Goal: Share content

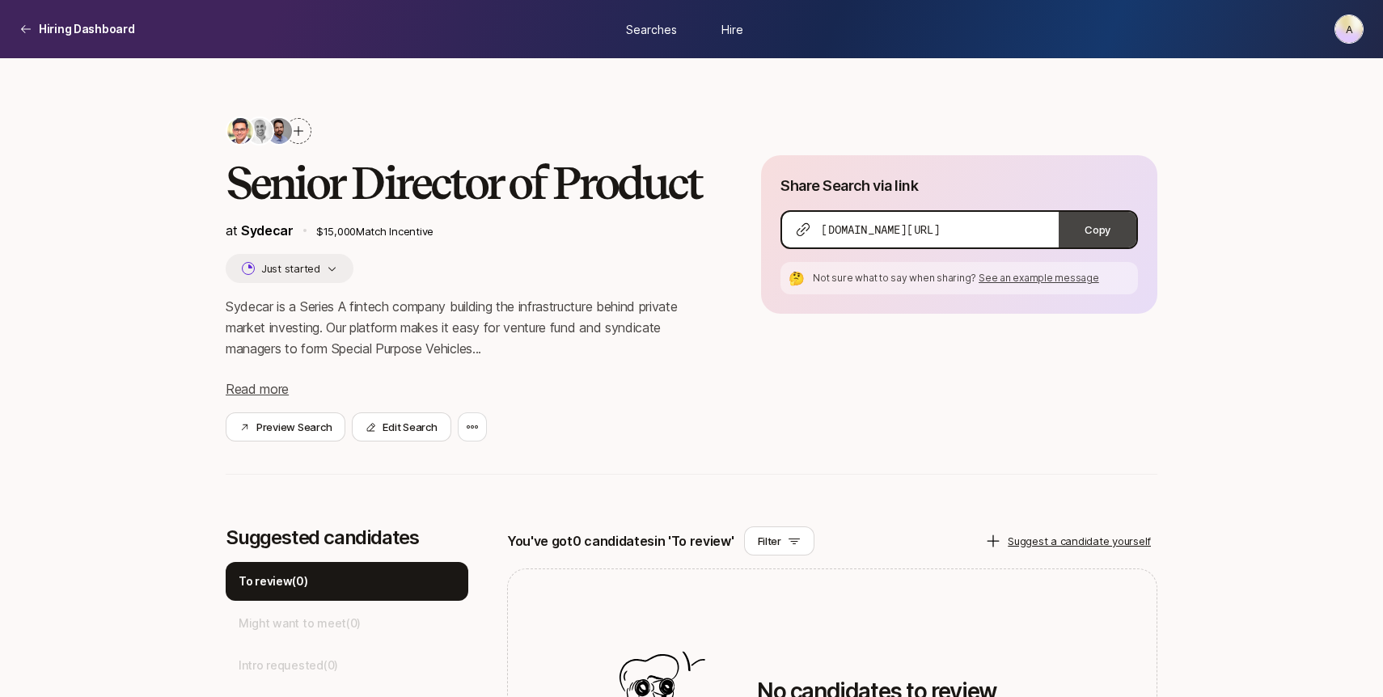
click at [1104, 232] on button "Copy" at bounding box center [1098, 230] width 78 height 36
click at [365, 119] on div at bounding box center [468, 131] width 484 height 29
click at [306, 131] on div at bounding box center [299, 131] width 26 height 26
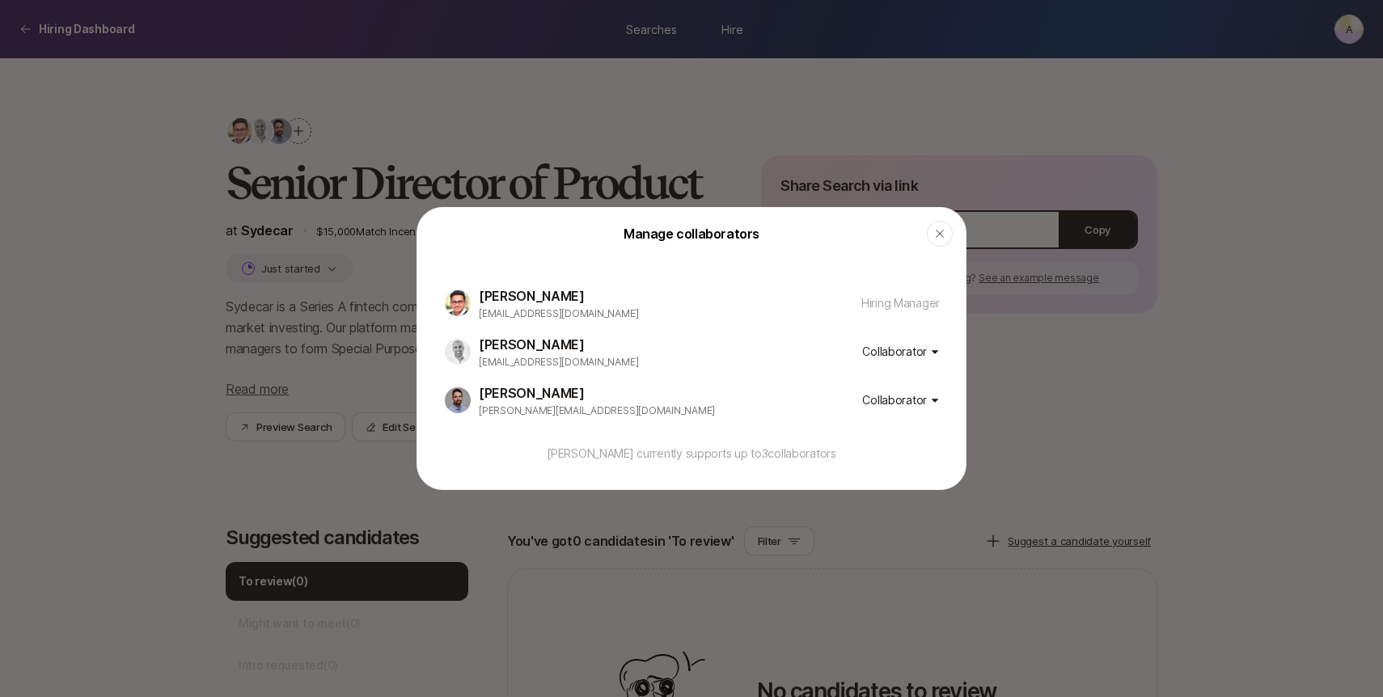
click at [928, 404] on button "Collaborator" at bounding box center [901, 400] width 78 height 19
click at [1196, 402] on div at bounding box center [691, 348] width 1383 height 697
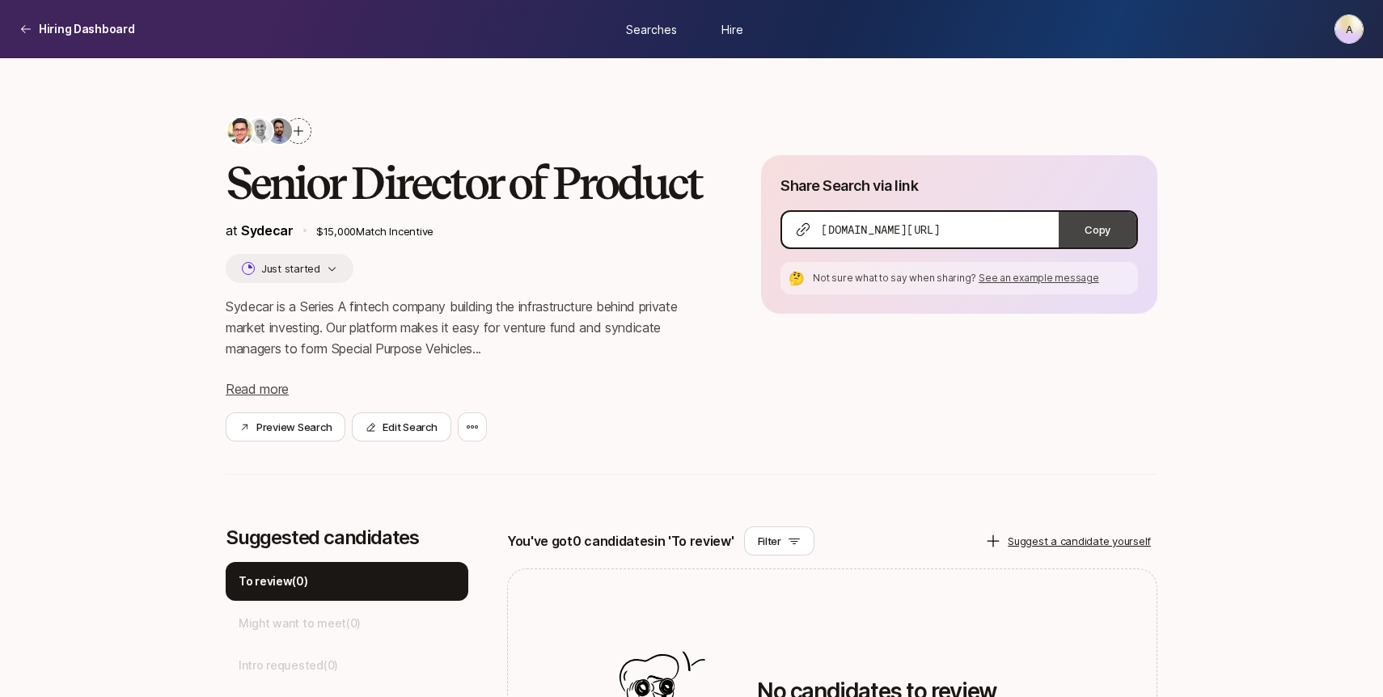
click at [1096, 225] on button "Copy" at bounding box center [1098, 230] width 78 height 36
